Goal: Information Seeking & Learning: Learn about a topic

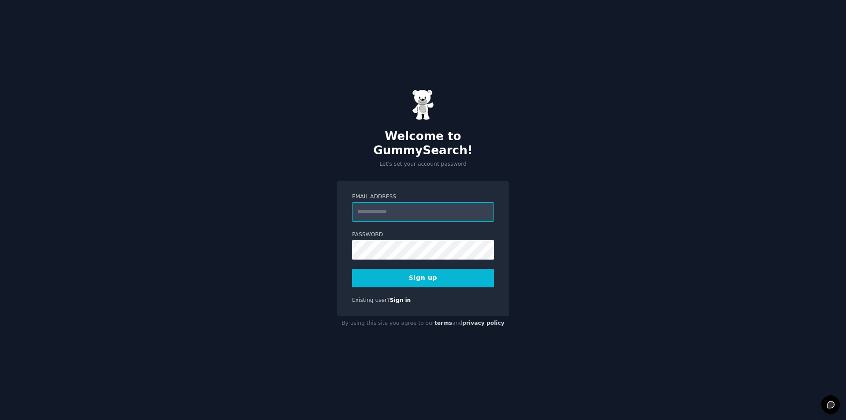
drag, startPoint x: 0, startPoint y: 0, endPoint x: 417, endPoint y: 210, distance: 466.8
click at [417, 210] on input "Email Address" at bounding box center [423, 211] width 142 height 19
type input "**********"
click at [432, 274] on button "Sign up" at bounding box center [423, 278] width 142 height 19
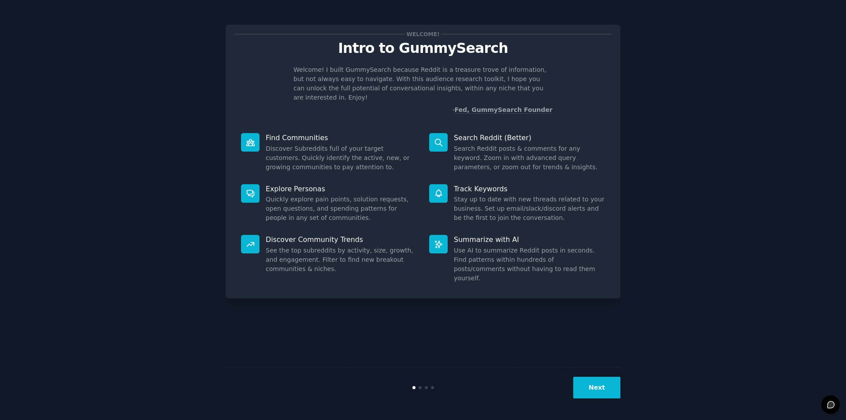
click at [809, 289] on div "Welcome! Intro to GummySearch Welcome! I built GummySearch because Reddit is a …" at bounding box center [422, 209] width 821 height 395
click at [600, 383] on button "Next" at bounding box center [596, 388] width 47 height 22
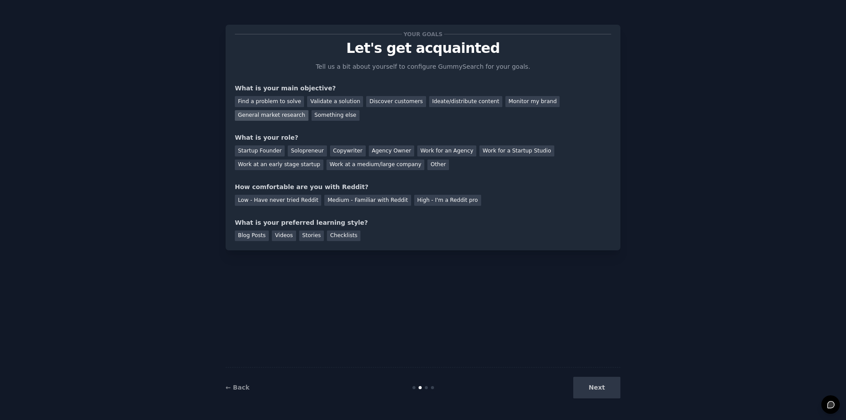
click at [308, 110] on div "General market research" at bounding box center [272, 115] width 74 height 11
click at [271, 102] on div "Find a problem to solve" at bounding box center [269, 101] width 69 height 11
click at [308, 110] on div "General market research" at bounding box center [272, 115] width 74 height 11
click at [274, 102] on div "Find a problem to solve" at bounding box center [269, 101] width 69 height 11
click at [427, 161] on div "Other" at bounding box center [438, 164] width 22 height 11
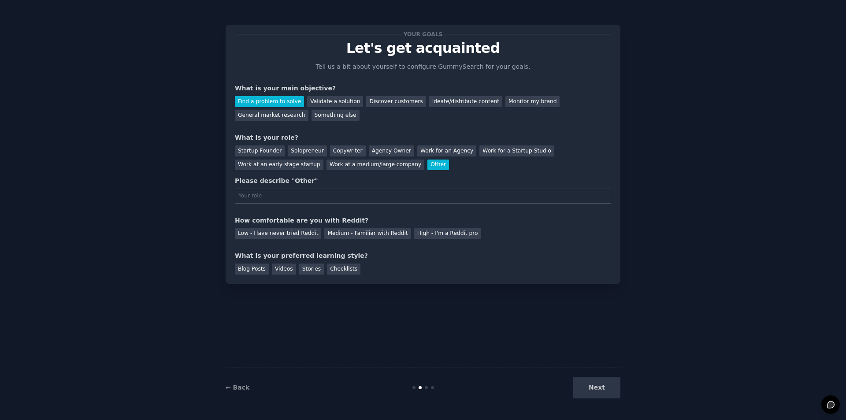
click at [335, 192] on input "text" at bounding box center [423, 196] width 376 height 15
type input "software developer"
click at [367, 232] on div "Medium - Familiar with Reddit" at bounding box center [367, 233] width 86 height 11
click at [327, 271] on div "Checklists" at bounding box center [343, 268] width 33 height 11
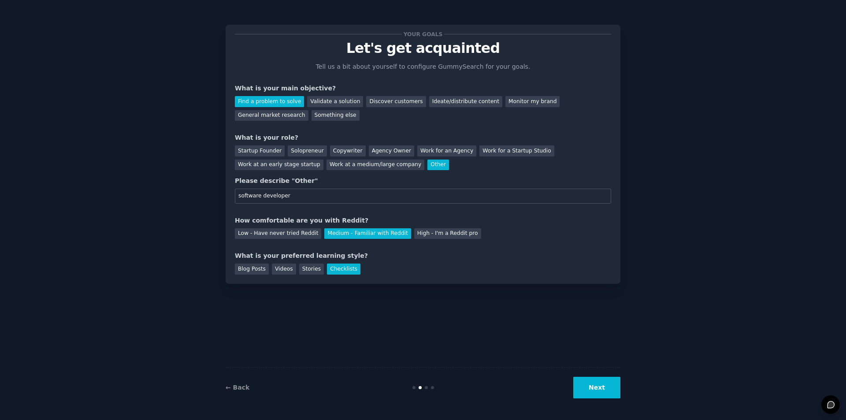
click at [591, 393] on button "Next" at bounding box center [596, 388] width 47 height 22
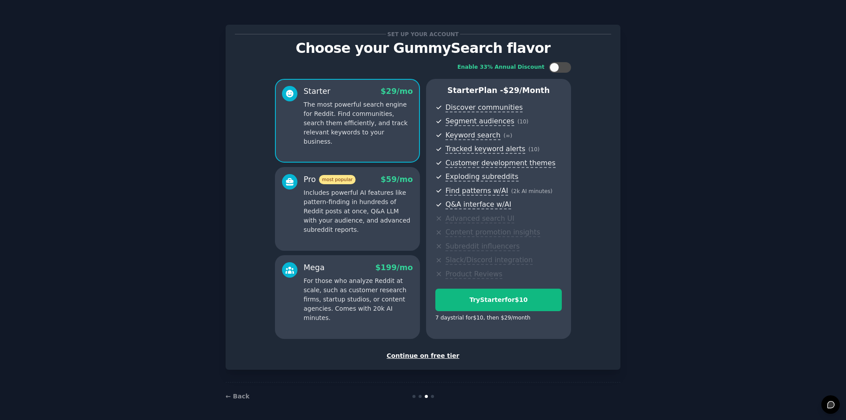
click at [436, 356] on div "Continue on free tier" at bounding box center [423, 355] width 376 height 9
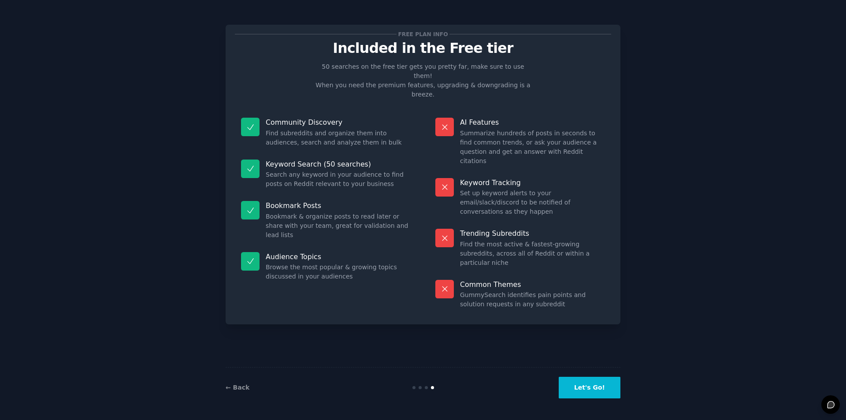
click at [567, 396] on button "Let's Go!" at bounding box center [590, 388] width 62 height 22
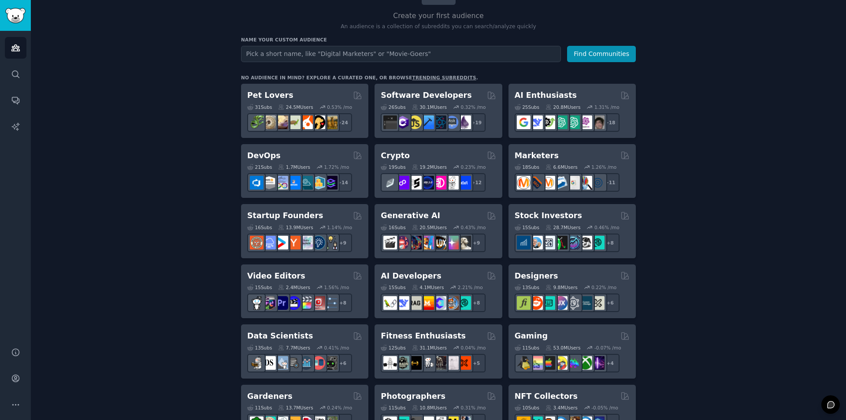
scroll to position [597, 0]
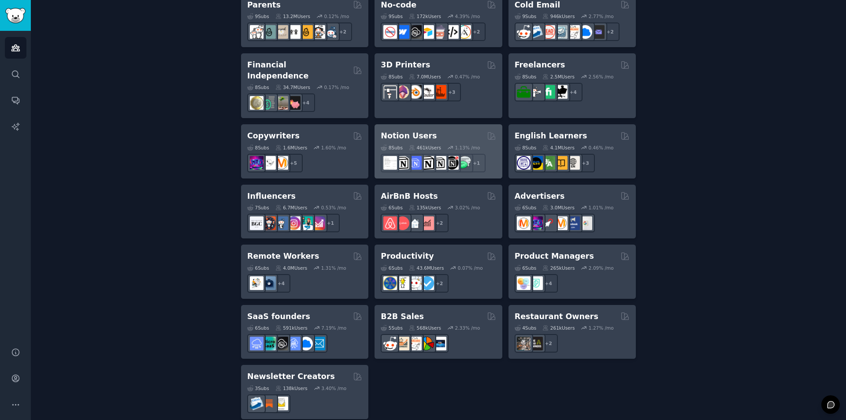
click at [418, 130] on h2 "Notion Users" at bounding box center [409, 135] width 56 height 11
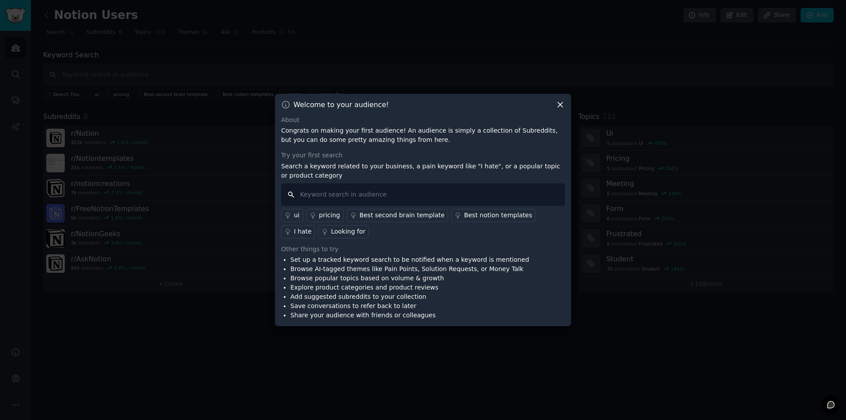
click at [483, 197] on input "text" at bounding box center [423, 194] width 284 height 22
type input "notion usecase"
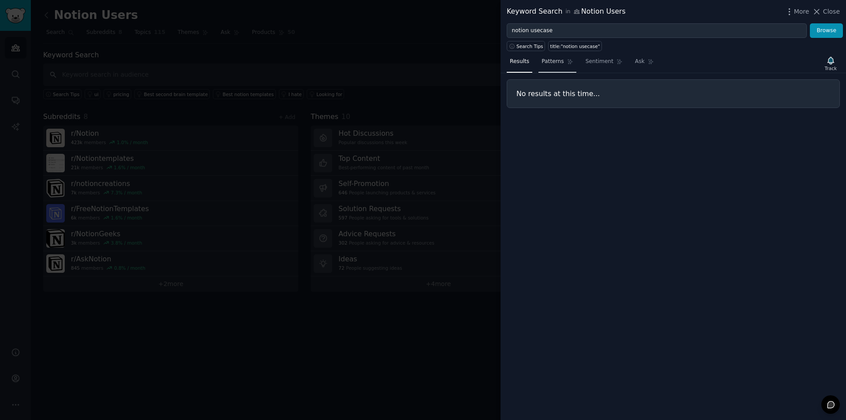
click at [559, 59] on span "Patterns" at bounding box center [552, 62] width 22 height 8
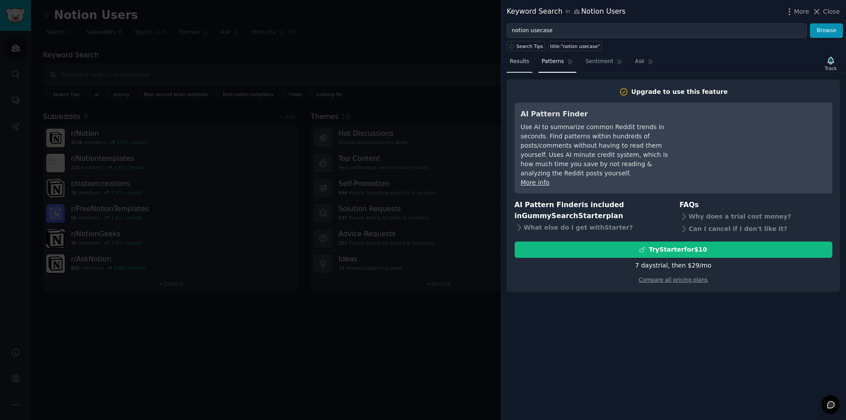
click at [514, 70] on link "Results" at bounding box center [520, 64] width 26 height 18
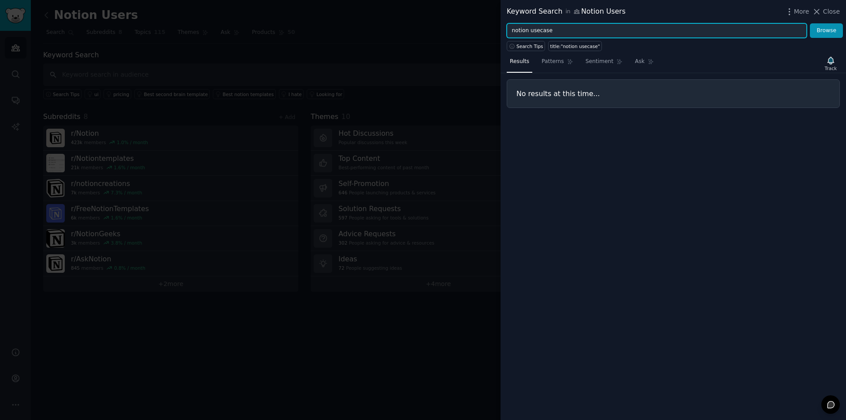
click at [549, 31] on input "notion usecase" at bounding box center [657, 30] width 300 height 15
click at [810, 23] on button "Browse" at bounding box center [826, 30] width 33 height 15
type input "notioncreations"
click at [810, 23] on button "Browse" at bounding box center [826, 30] width 33 height 15
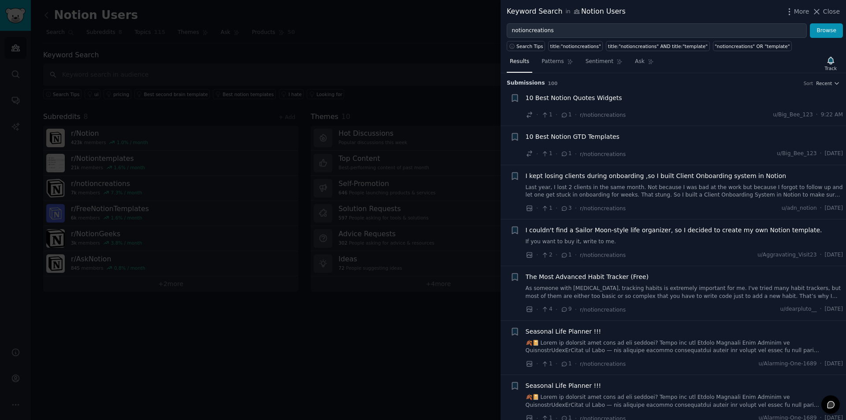
click at [595, 100] on span "10 Best Notion Quotes Widgets" at bounding box center [574, 97] width 96 height 9
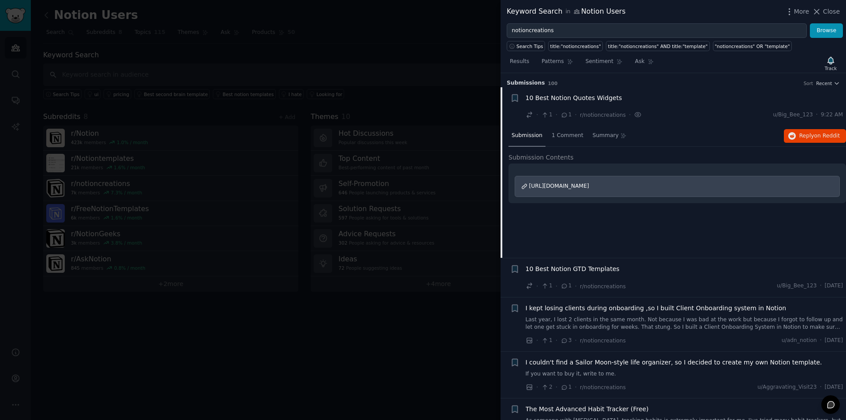
scroll to position [14, 0]
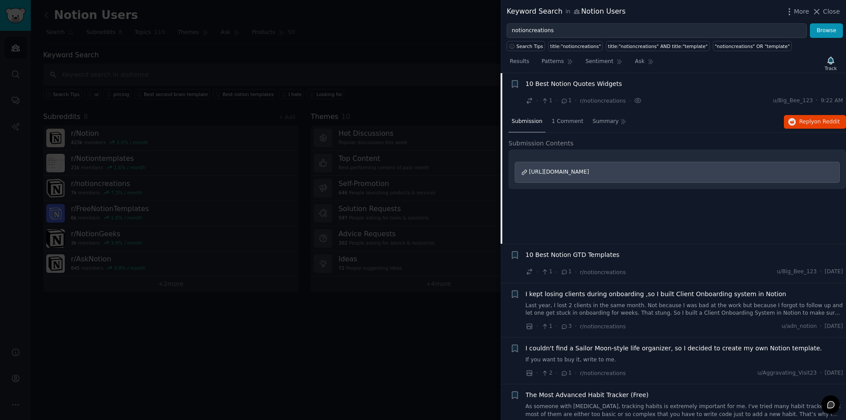
click at [581, 258] on span "10 Best Notion GTD Templates" at bounding box center [573, 254] width 94 height 9
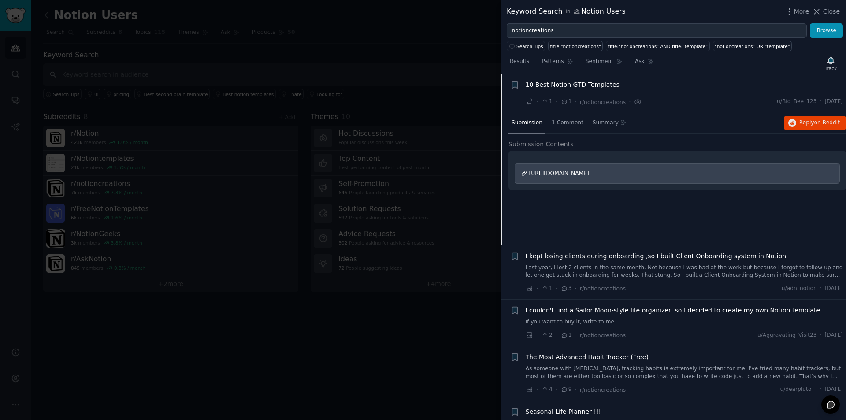
scroll to position [53, 0]
click at [737, 263] on link "Last year, I lost 2 clients in the same month. Not because I was bad at the wor…" at bounding box center [685, 270] width 318 height 15
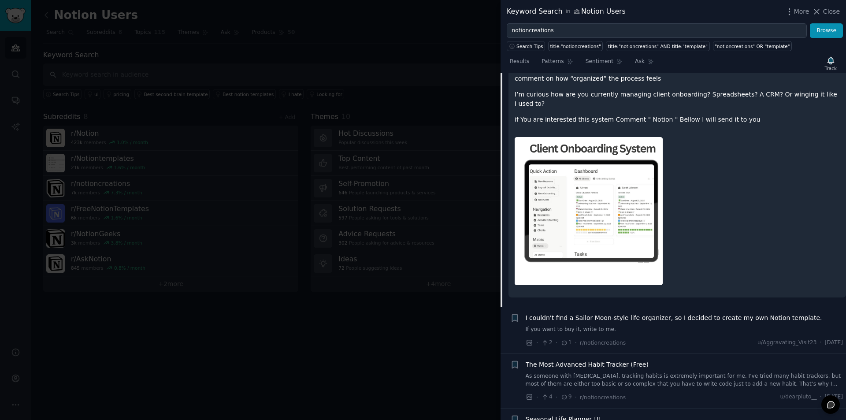
scroll to position [296, 0]
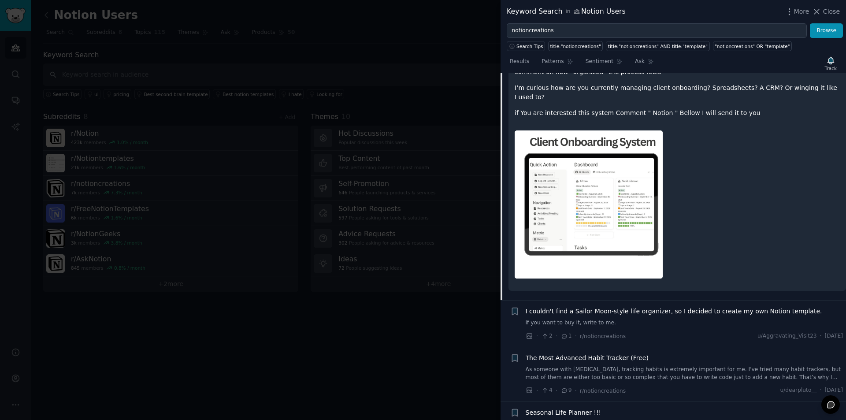
click at [633, 188] on img at bounding box center [589, 204] width 148 height 148
drag, startPoint x: 842, startPoint y: 107, endPoint x: 843, endPoint y: 114, distance: 7.6
click at [843, 114] on div "Last year, I lost 2 clients in the same month. Not because I was bad at the wor…" at bounding box center [676, 126] width 337 height 330
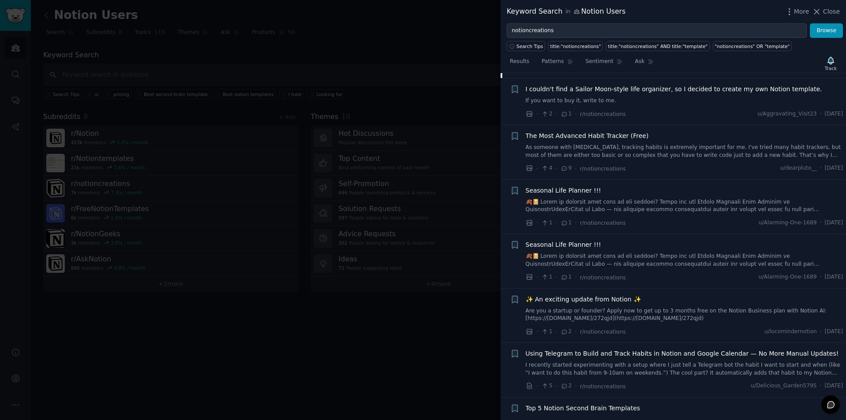
scroll to position [525, 0]
